Goal: Task Accomplishment & Management: Use online tool/utility

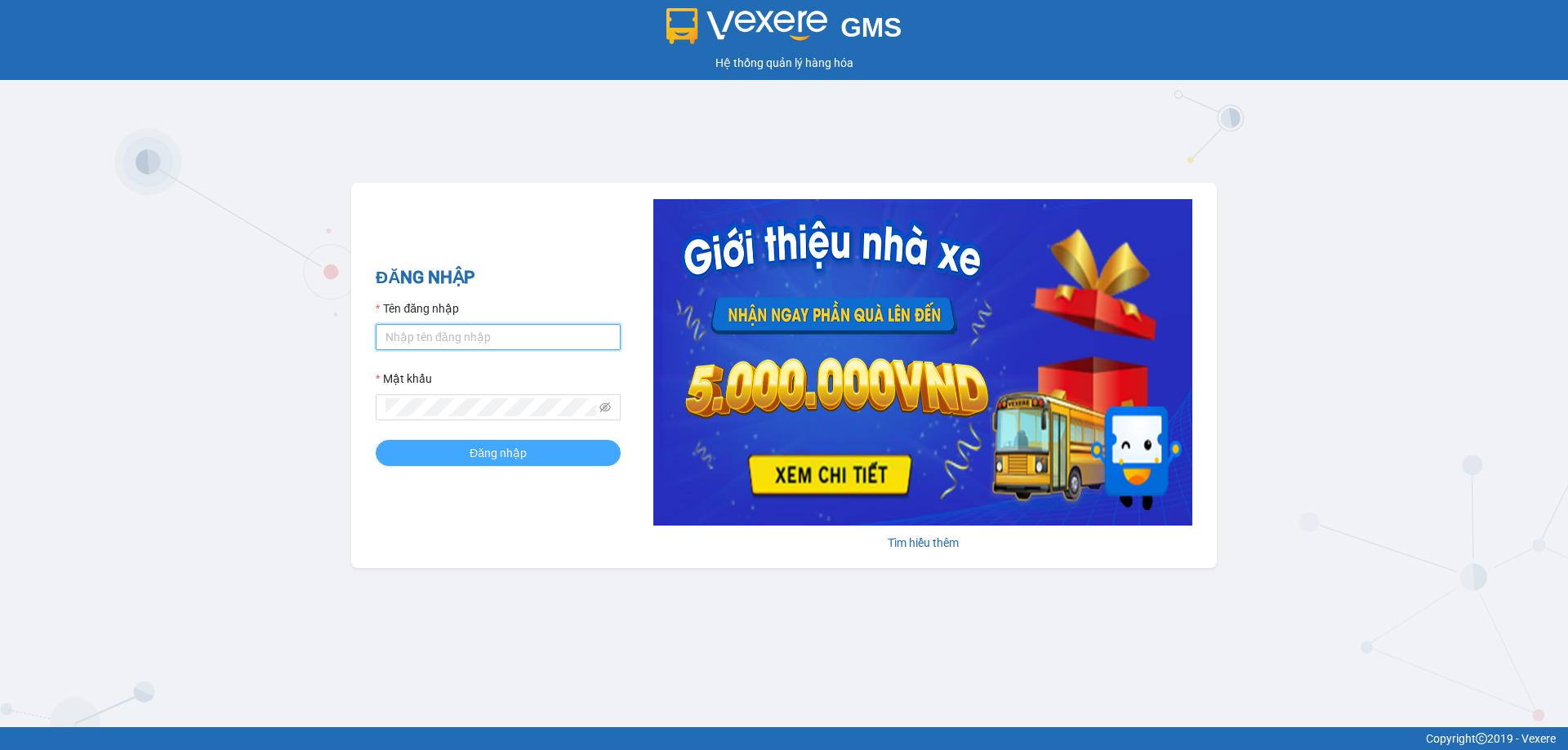
type input "bagahophong.tuanhung"
click at [498, 444] on button "Đăng nhập" at bounding box center [498, 453] width 245 height 26
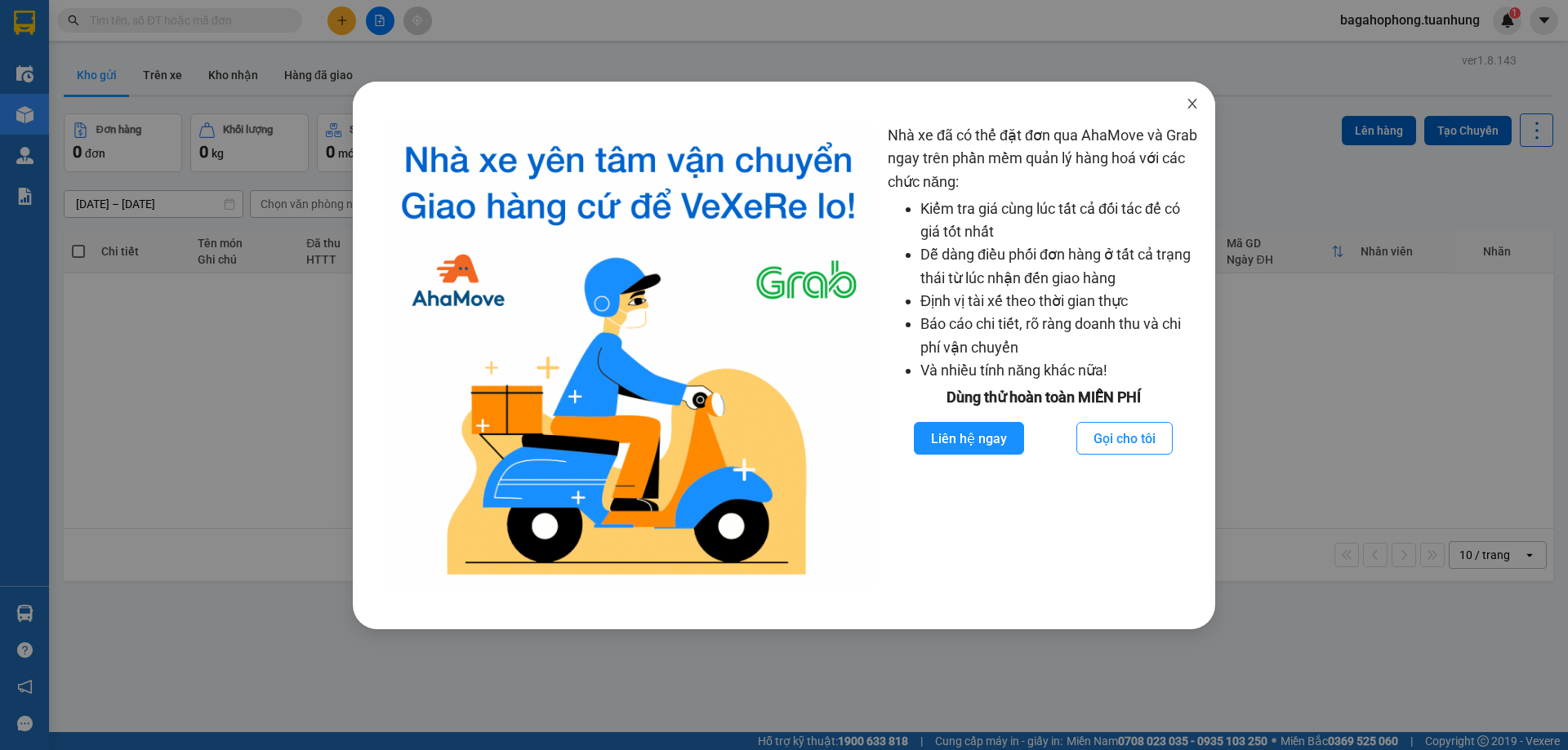
click at [1191, 98] on icon "close" at bounding box center [1192, 103] width 13 height 13
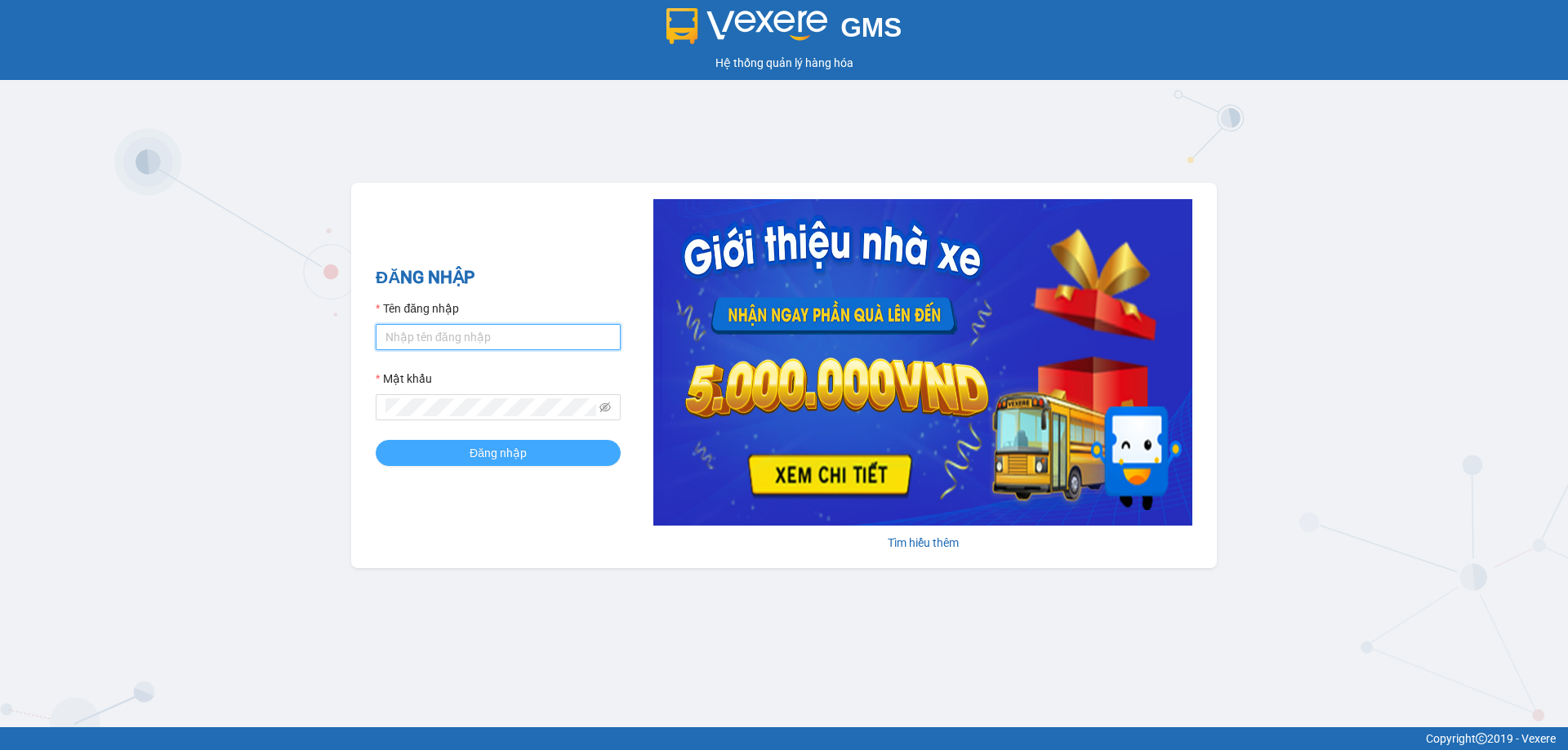
type input "bagahophong.tuanhung"
click at [486, 446] on span "Đăng nhập" at bounding box center [498, 453] width 57 height 18
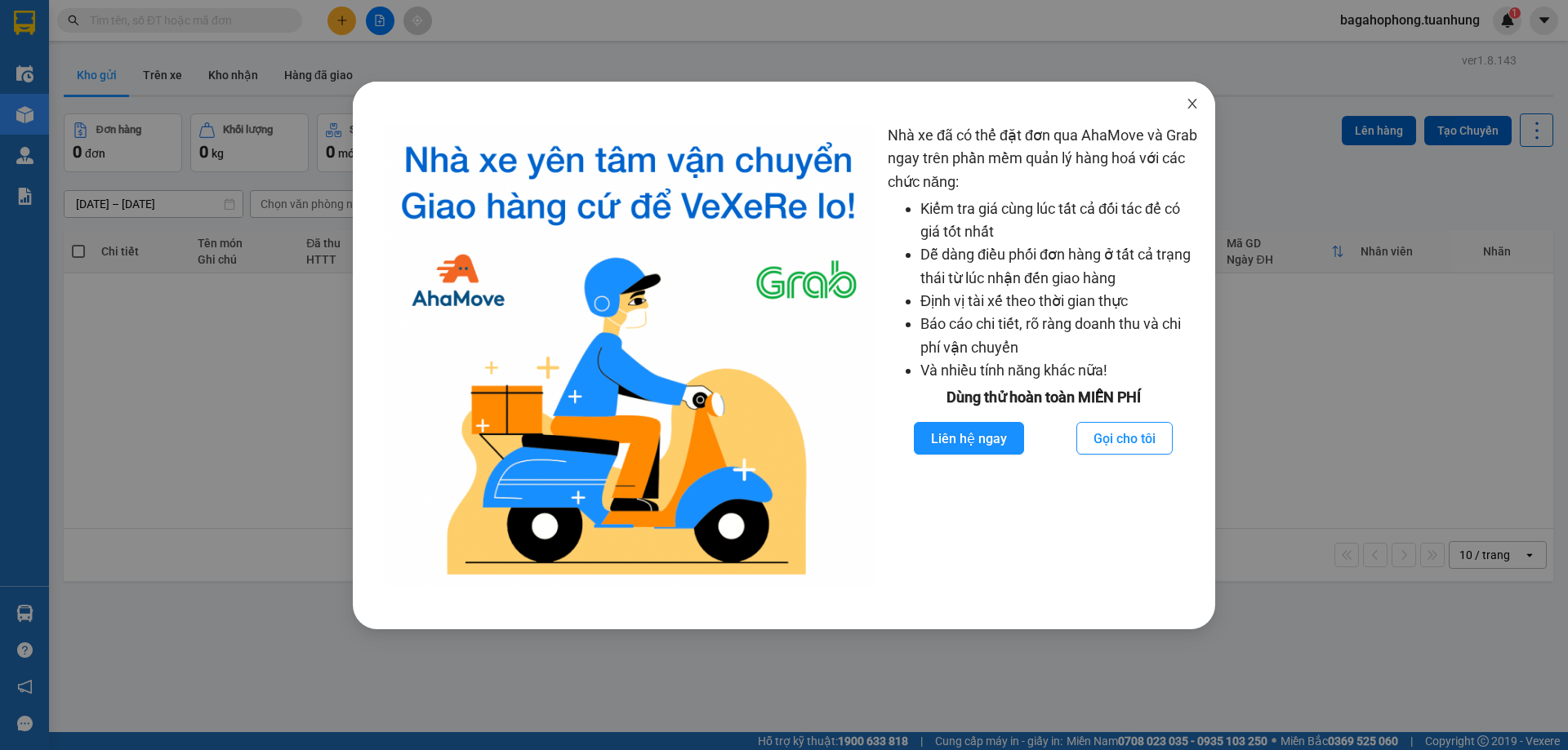
click at [1190, 106] on icon "close" at bounding box center [1192, 103] width 13 height 13
